Goal: Information Seeking & Learning: Learn about a topic

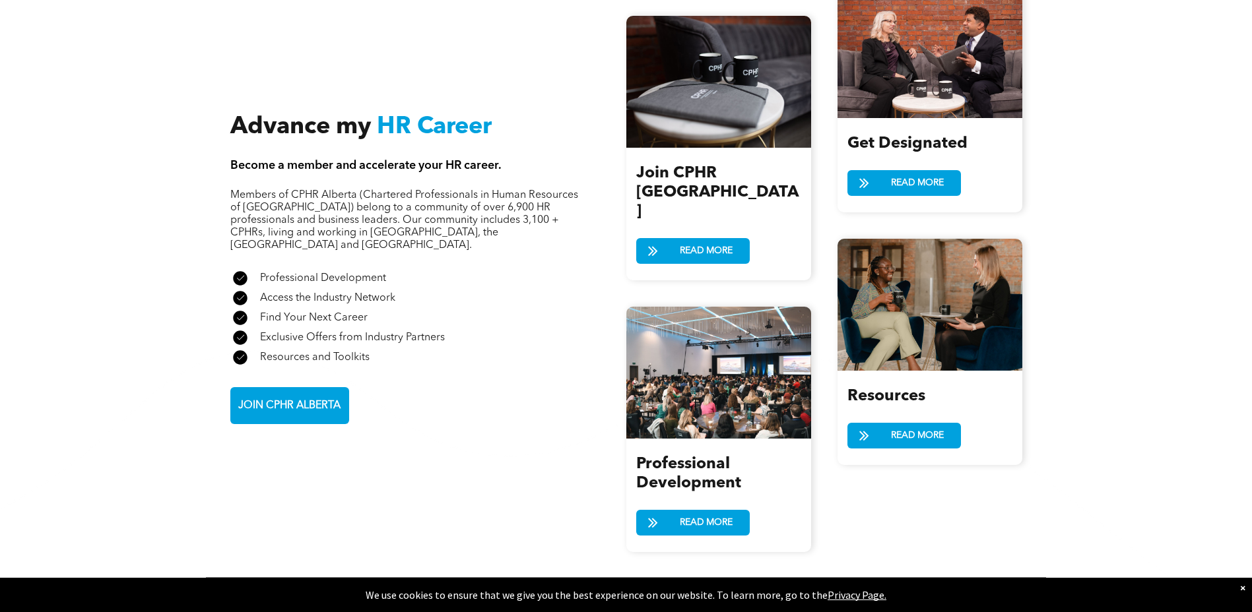
scroll to position [1518, 0]
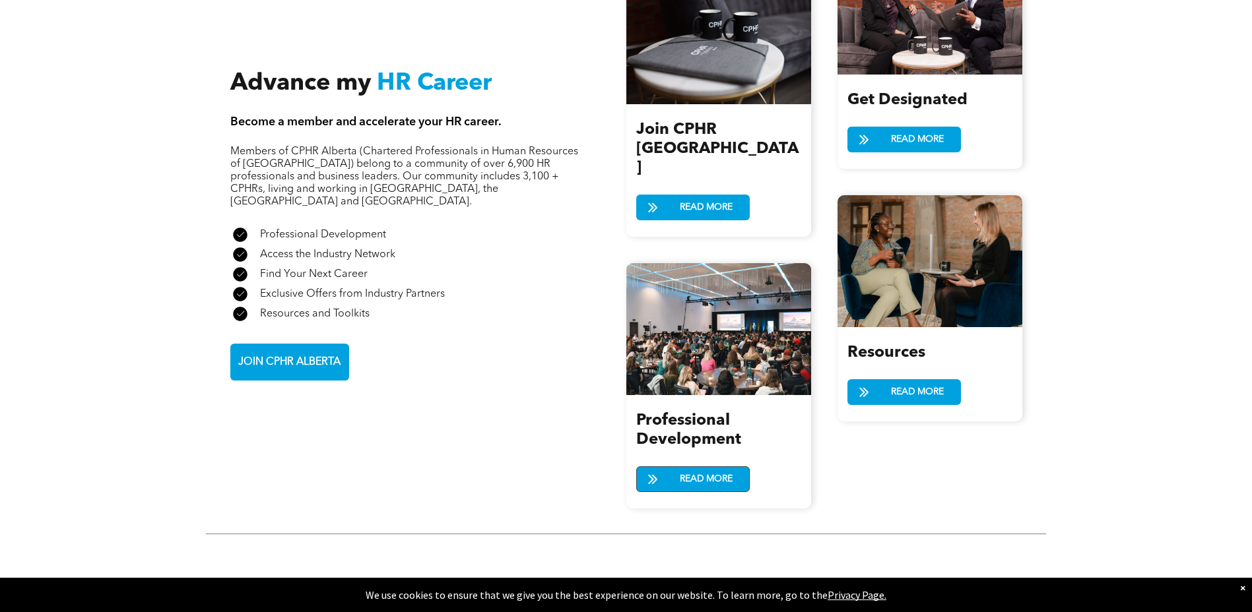
click at [677, 467] on span "READ MORE" at bounding box center [706, 479] width 62 height 24
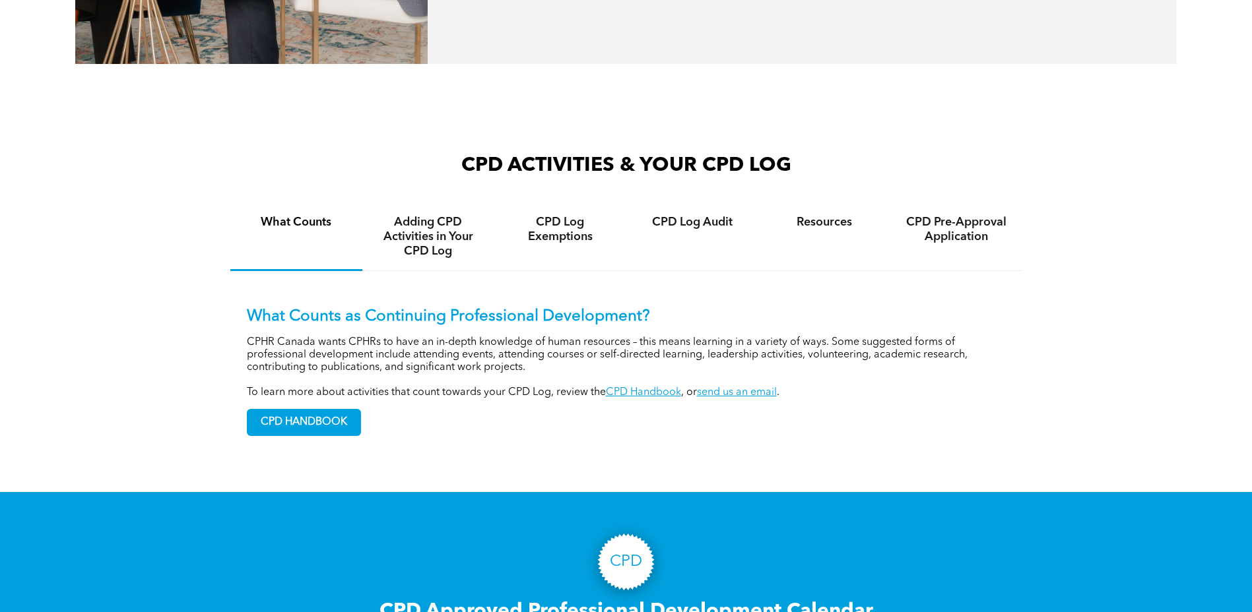
scroll to position [924, 0]
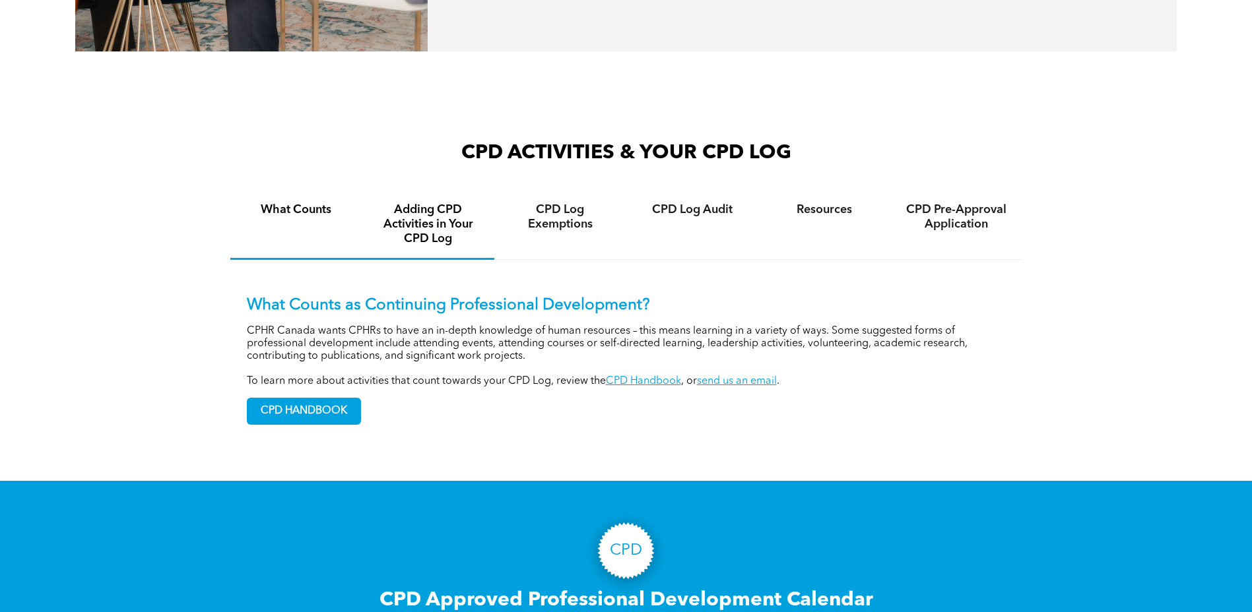
click at [418, 230] on h4 "Adding CPD Activities in Your CPD Log" at bounding box center [428, 225] width 108 height 44
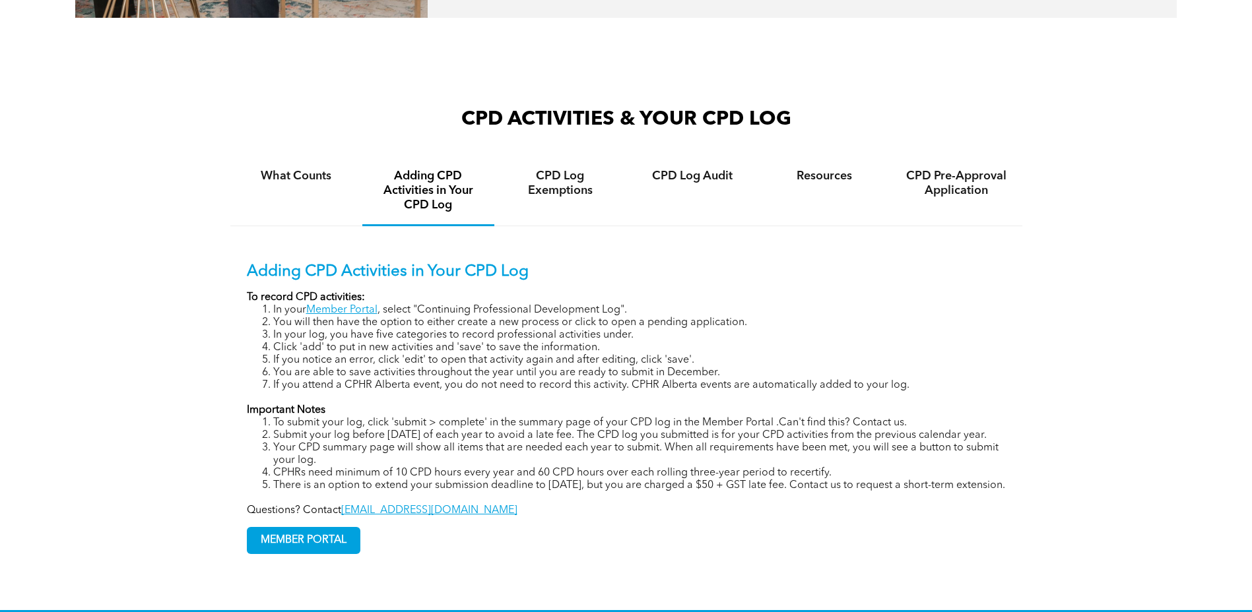
scroll to position [990, 0]
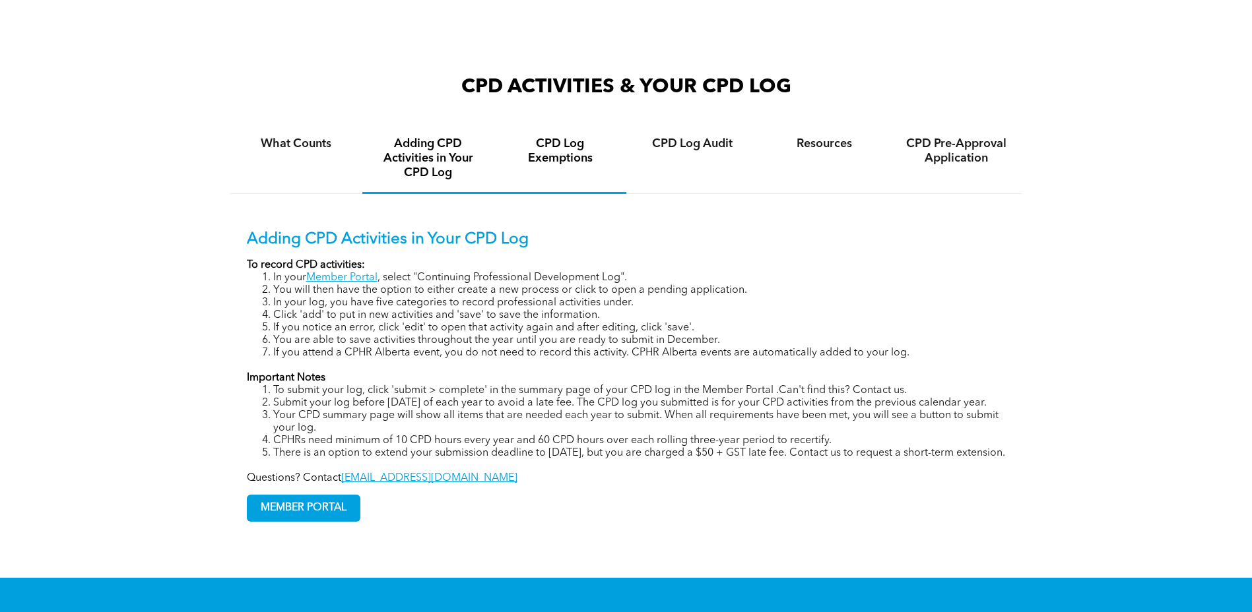
click at [550, 171] on div "CPD Log Exemptions" at bounding box center [560, 159] width 132 height 69
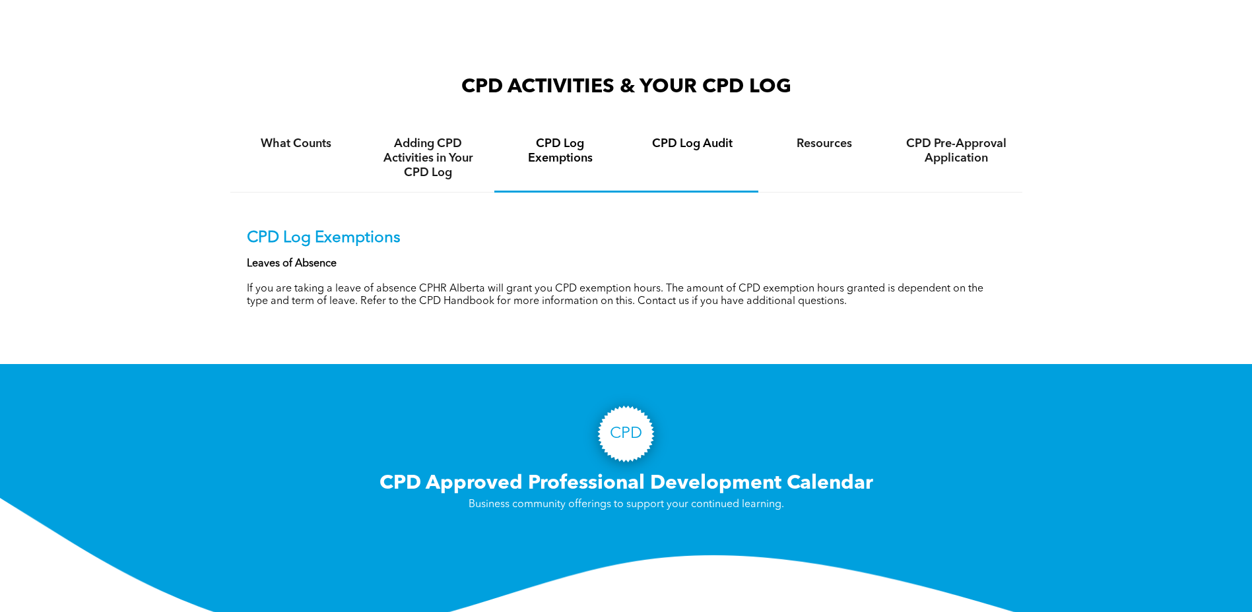
click at [677, 144] on h4 "CPD Log Audit" at bounding box center [692, 144] width 108 height 15
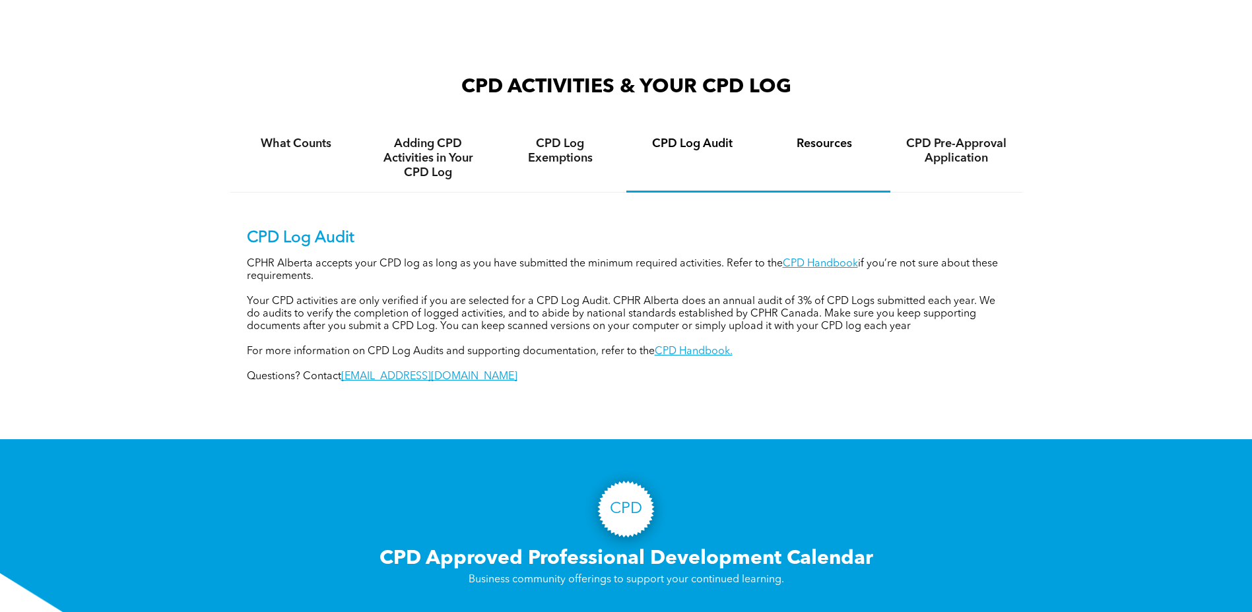
click at [857, 154] on div "Resources" at bounding box center [824, 159] width 132 height 68
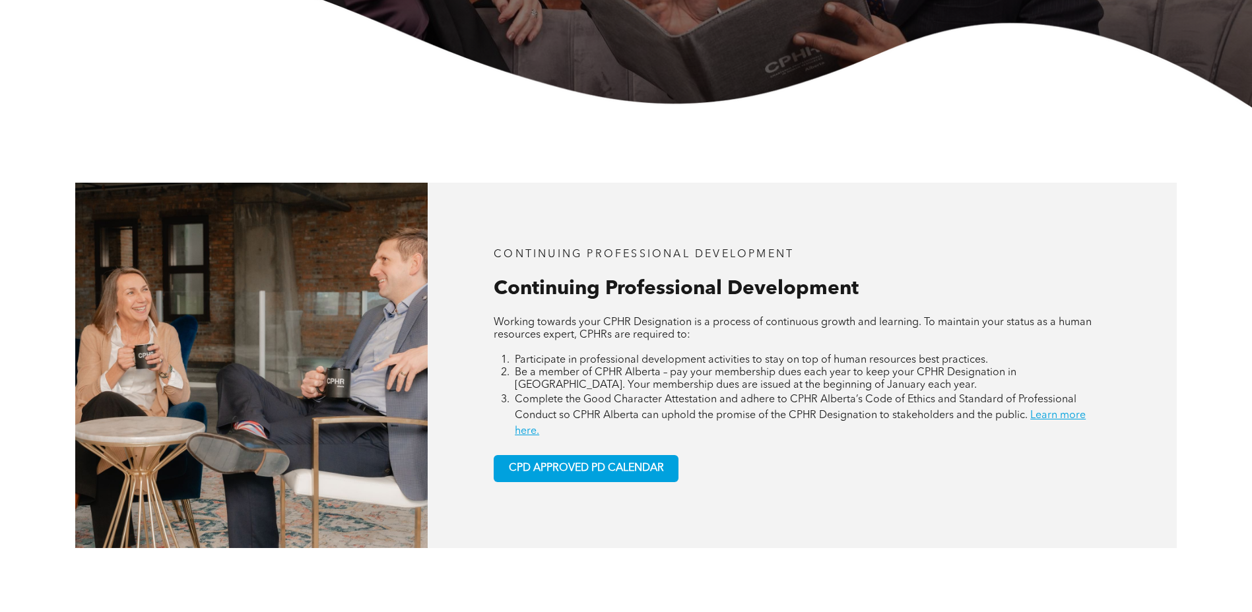
scroll to position [462, 0]
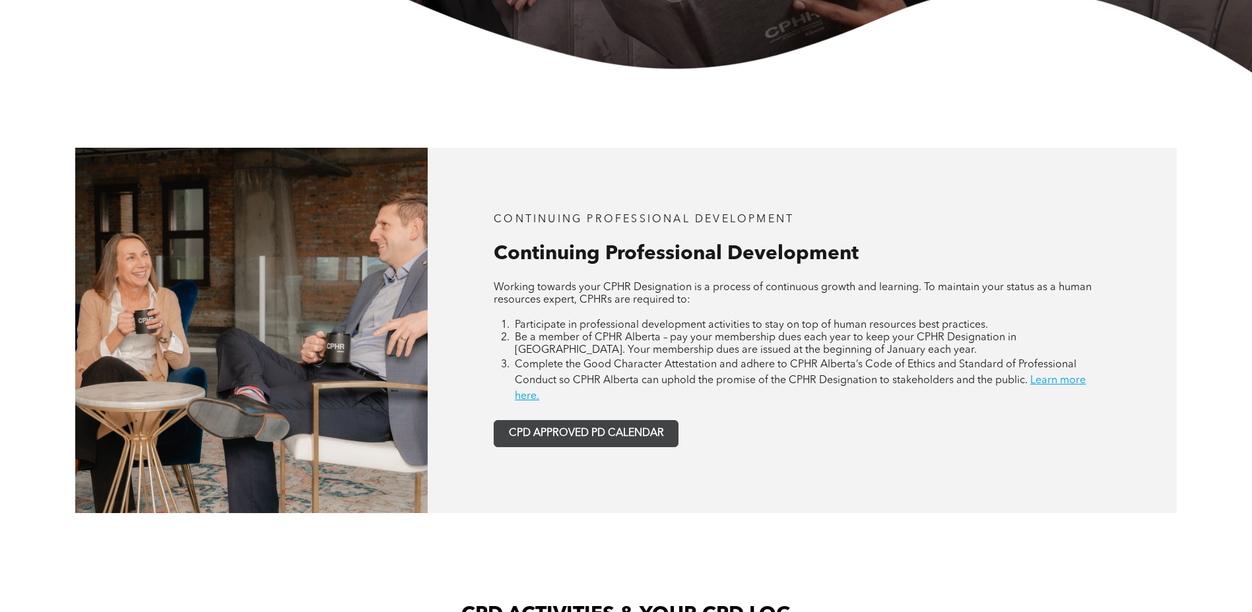
click at [586, 440] on span "CPD APPROVED PD CALENDAR" at bounding box center [586, 434] width 155 height 13
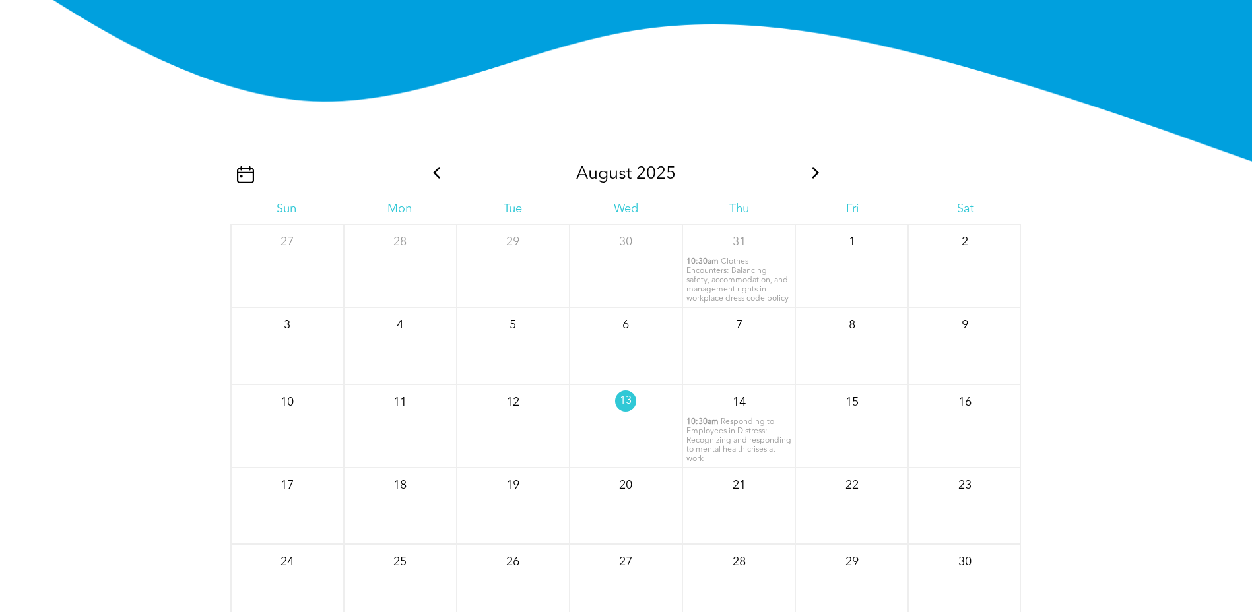
scroll to position [1601, 0]
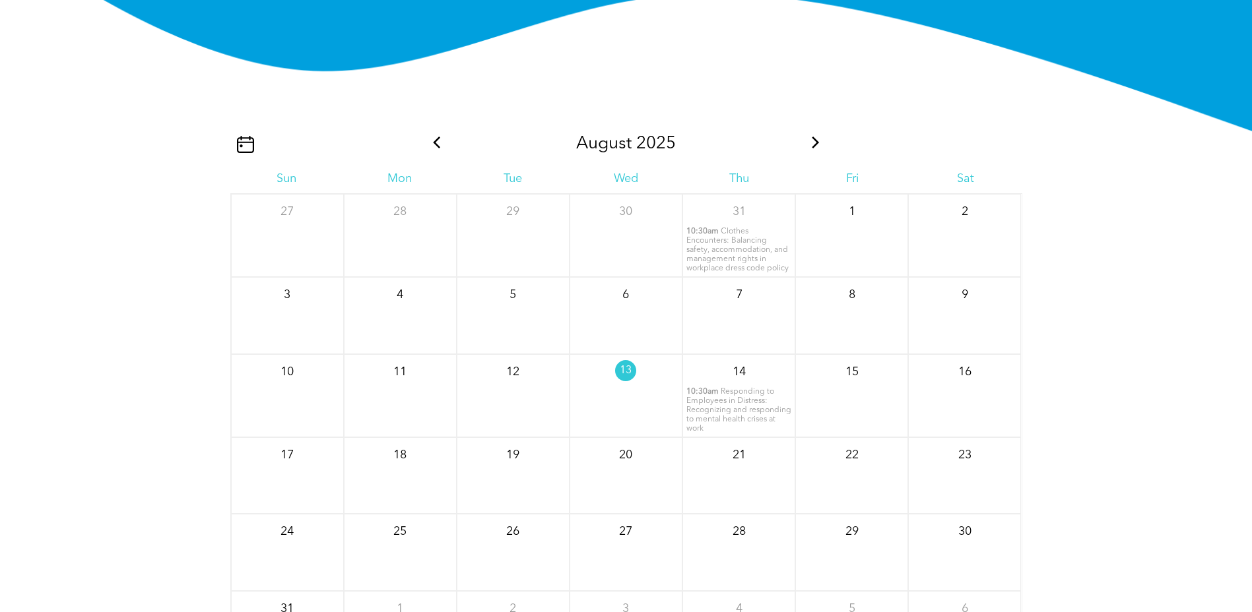
click at [816, 146] on icon at bounding box center [815, 143] width 7 height 12
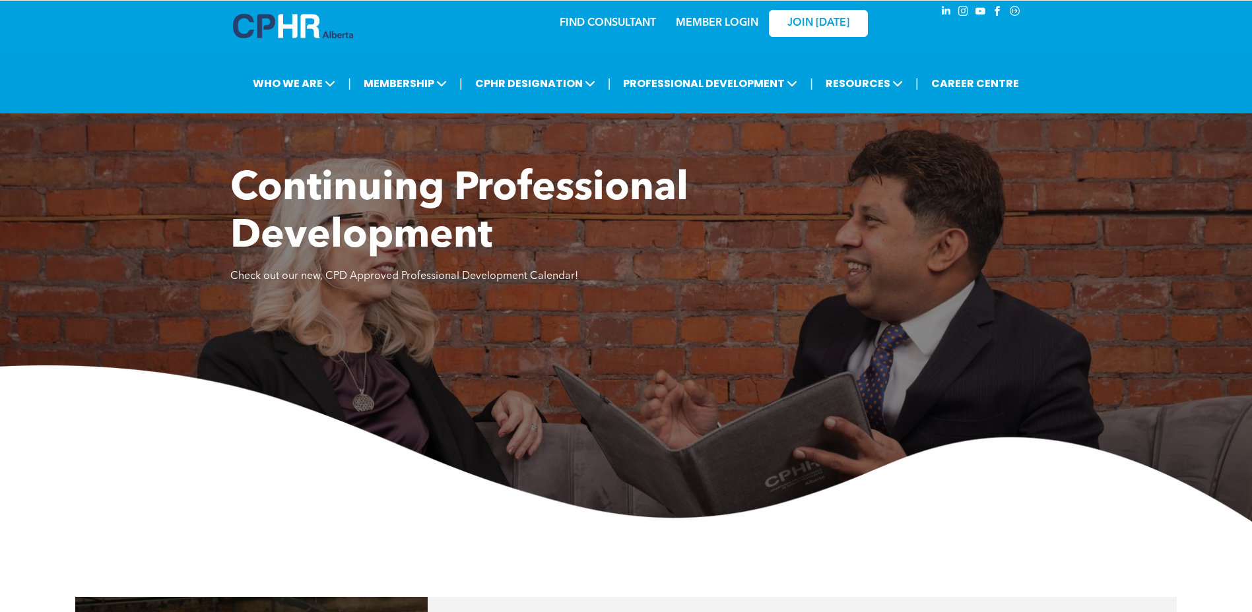
scroll to position [0, 0]
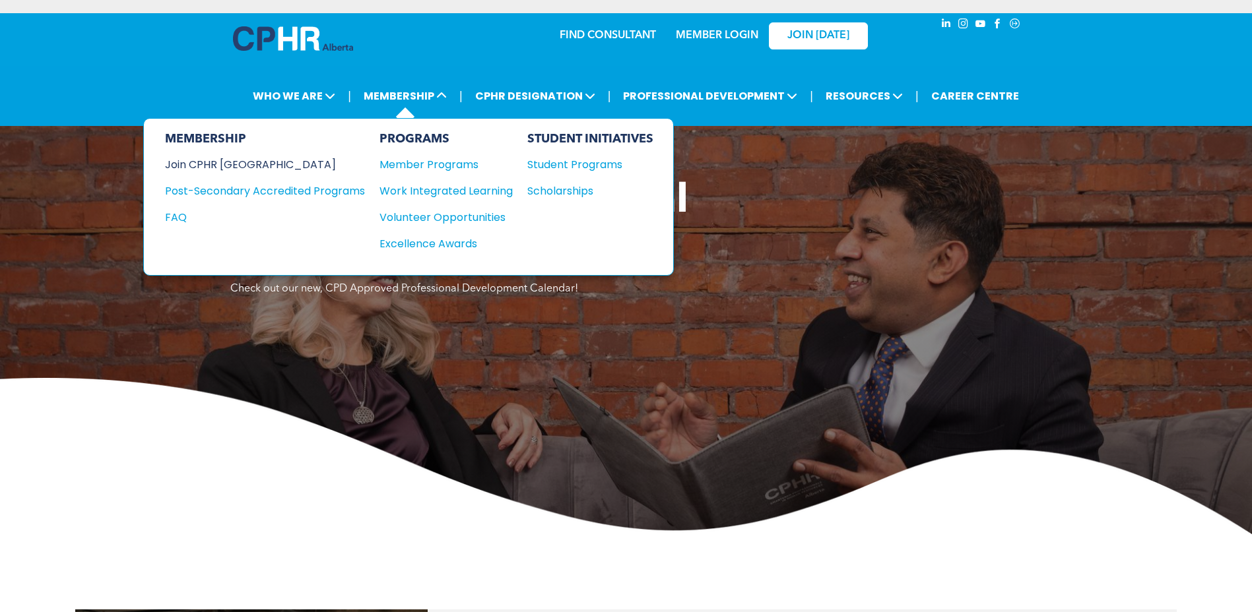
click at [234, 163] on div "Join CPHR [GEOGRAPHIC_DATA]" at bounding box center [255, 164] width 180 height 17
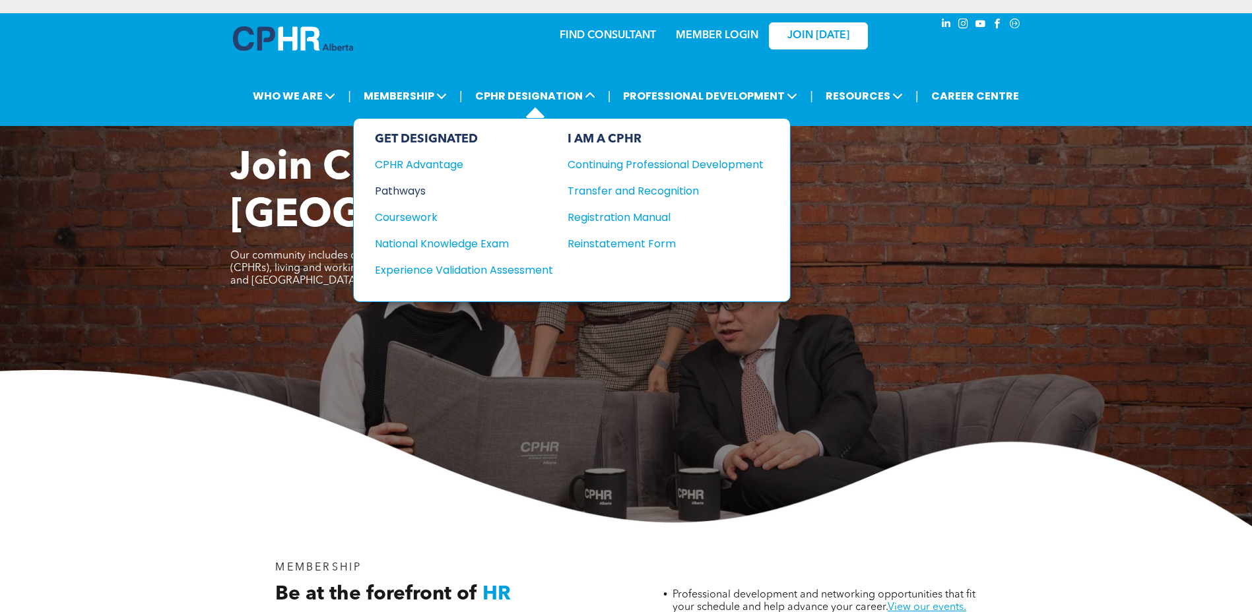
click at [406, 191] on div "Pathways" at bounding box center [455, 191] width 160 height 17
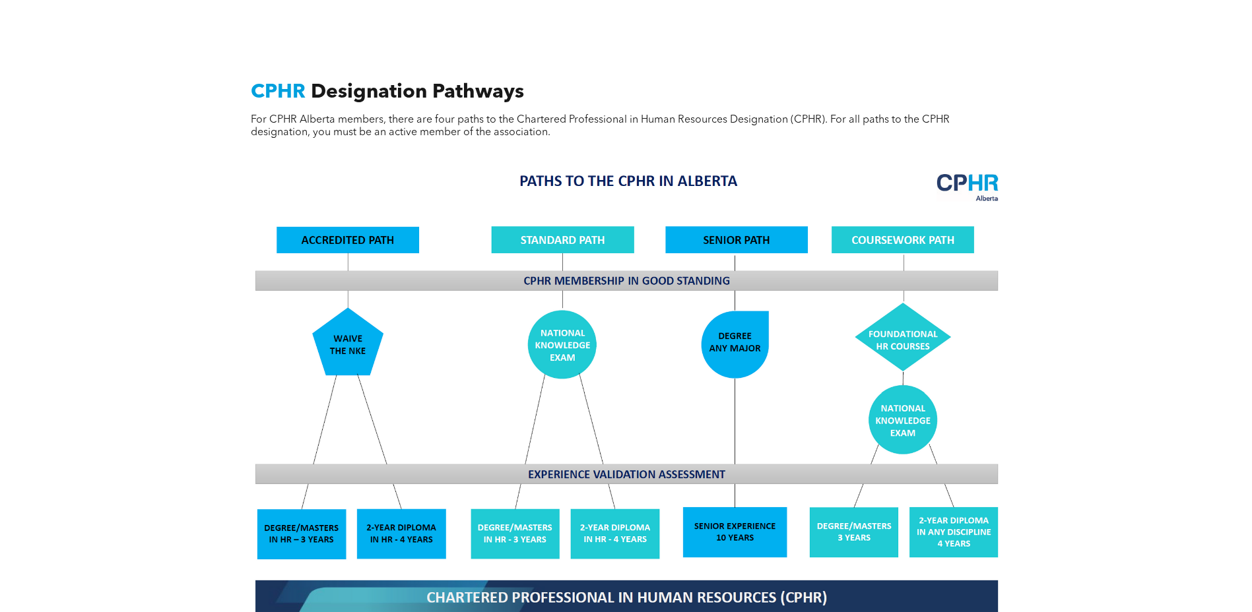
scroll to position [990, 0]
